Goal: Navigation & Orientation: Find specific page/section

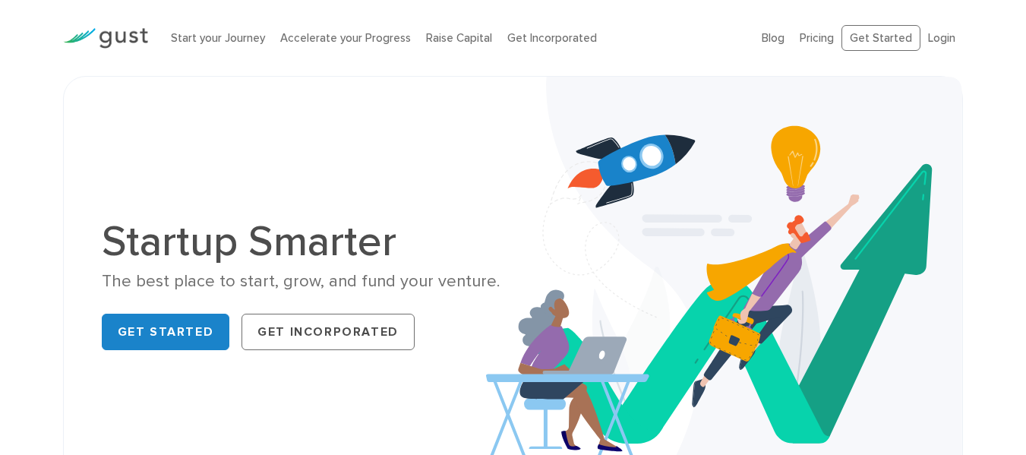
click at [125, 41] on img at bounding box center [105, 38] width 85 height 21
click at [775, 40] on link "Blog" at bounding box center [773, 38] width 23 height 14
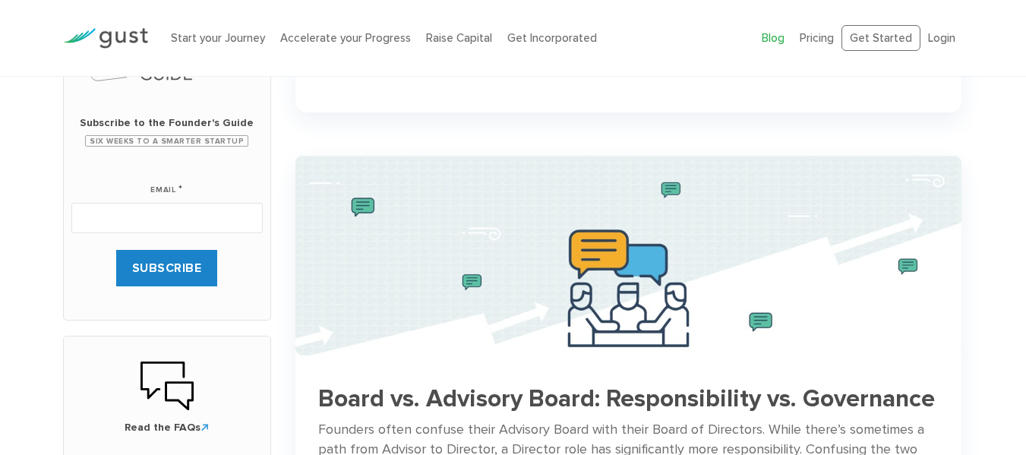
scroll to position [530, 0]
